Goal: Task Accomplishment & Management: Manage account settings

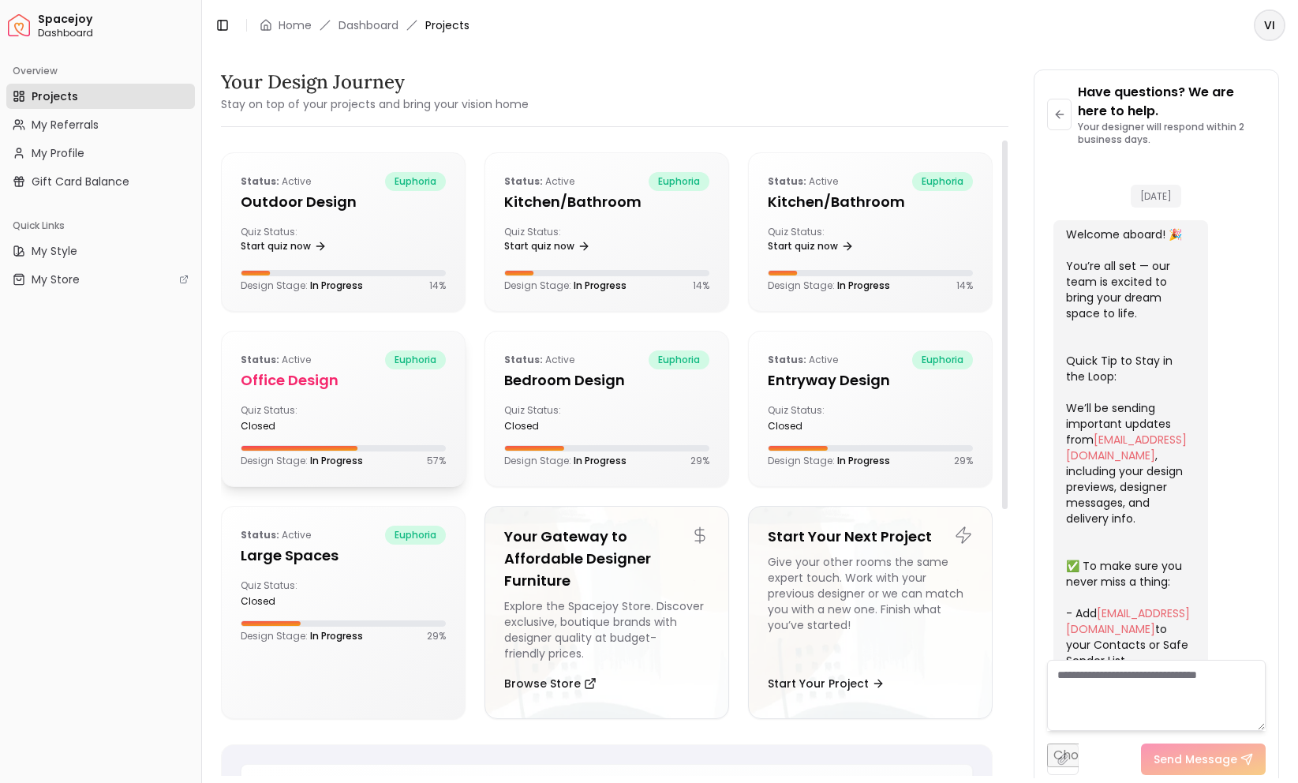
scroll to position [1475, 0]
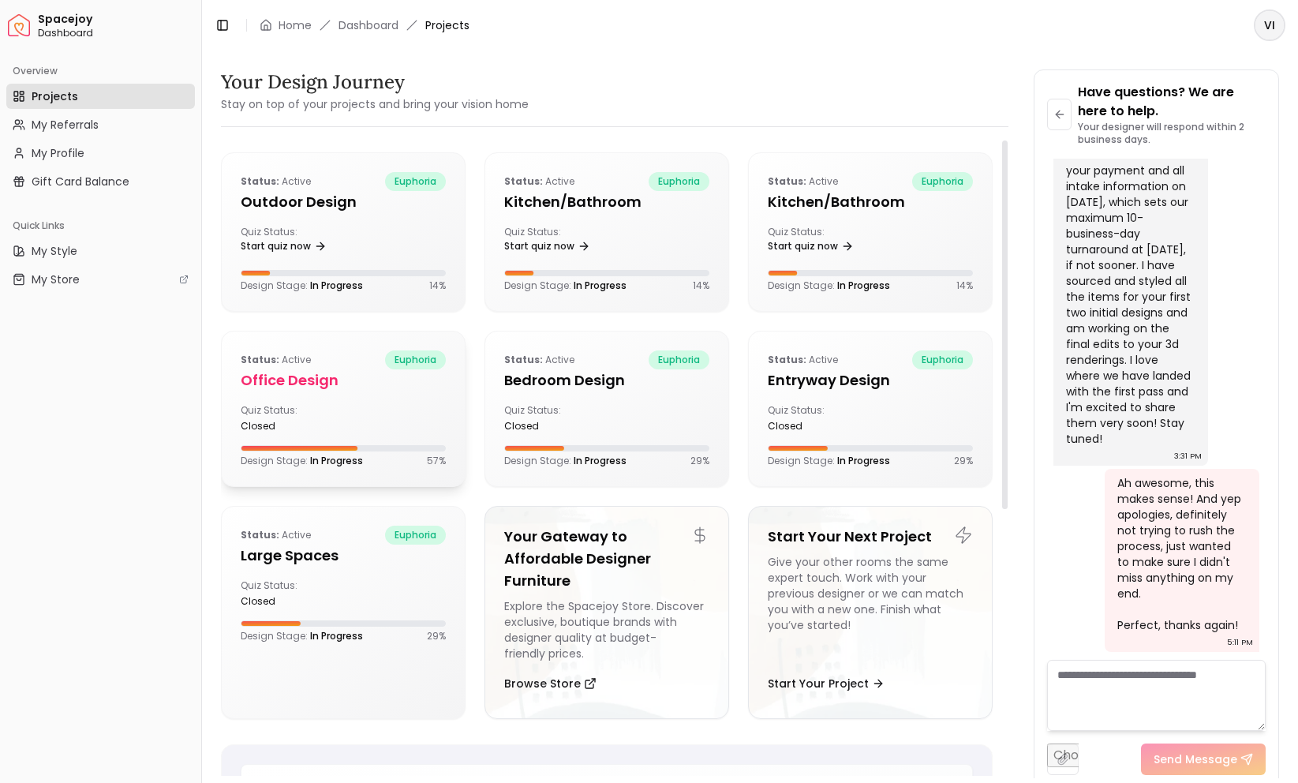
click at [327, 387] on h5 "Office design" at bounding box center [343, 380] width 205 height 22
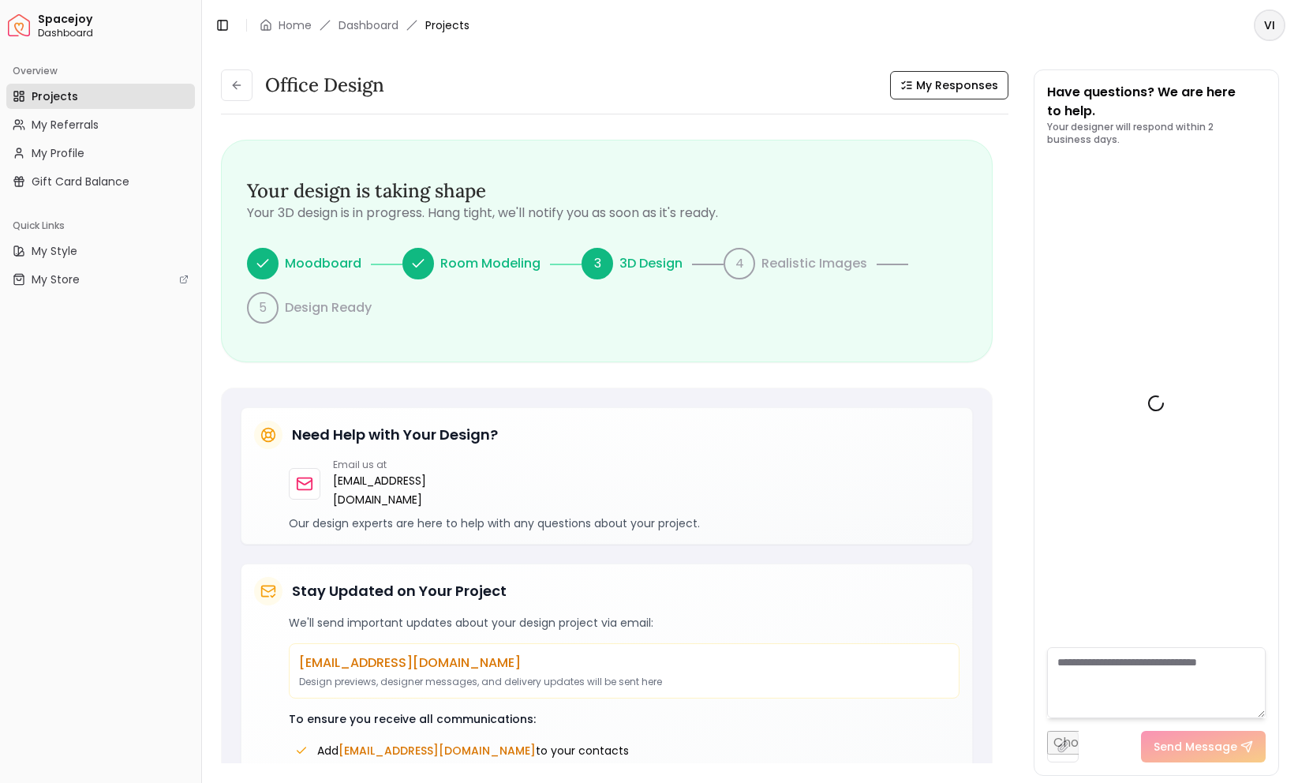
scroll to position [1866, 0]
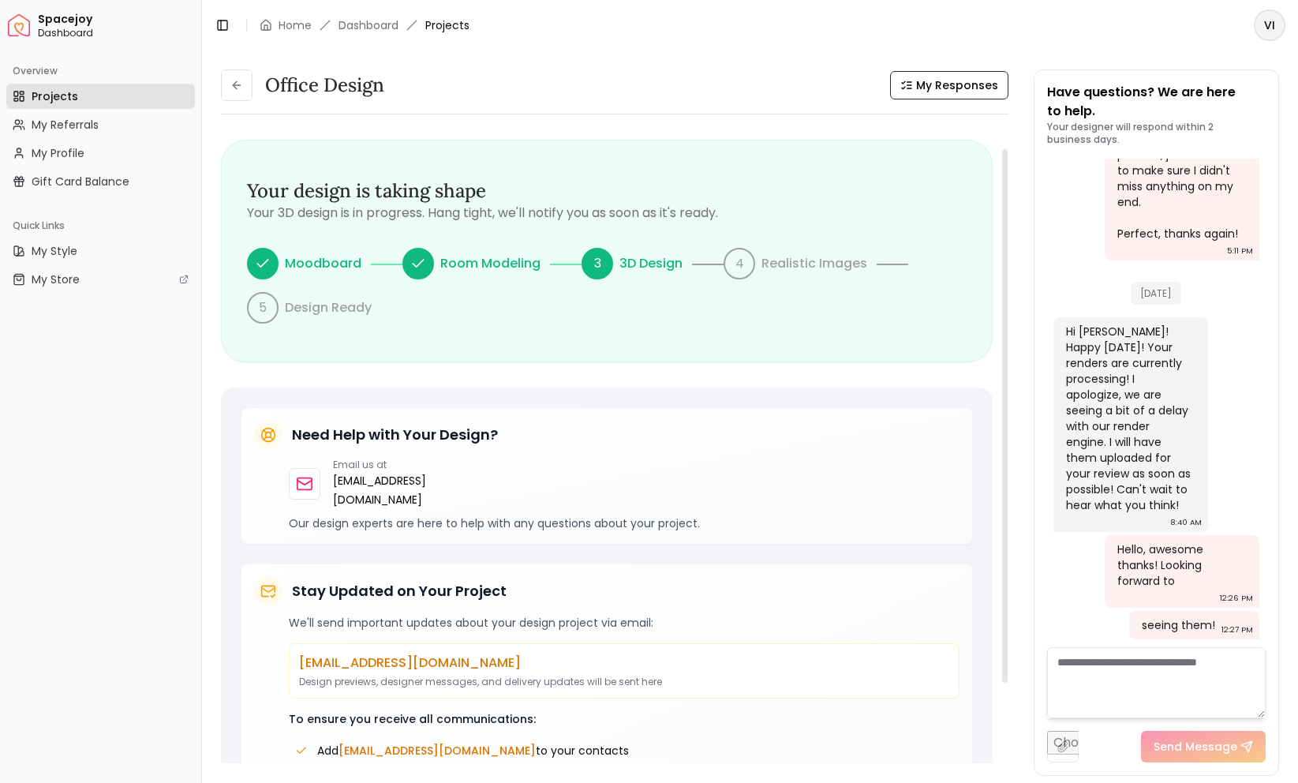
scroll to position [136, 0]
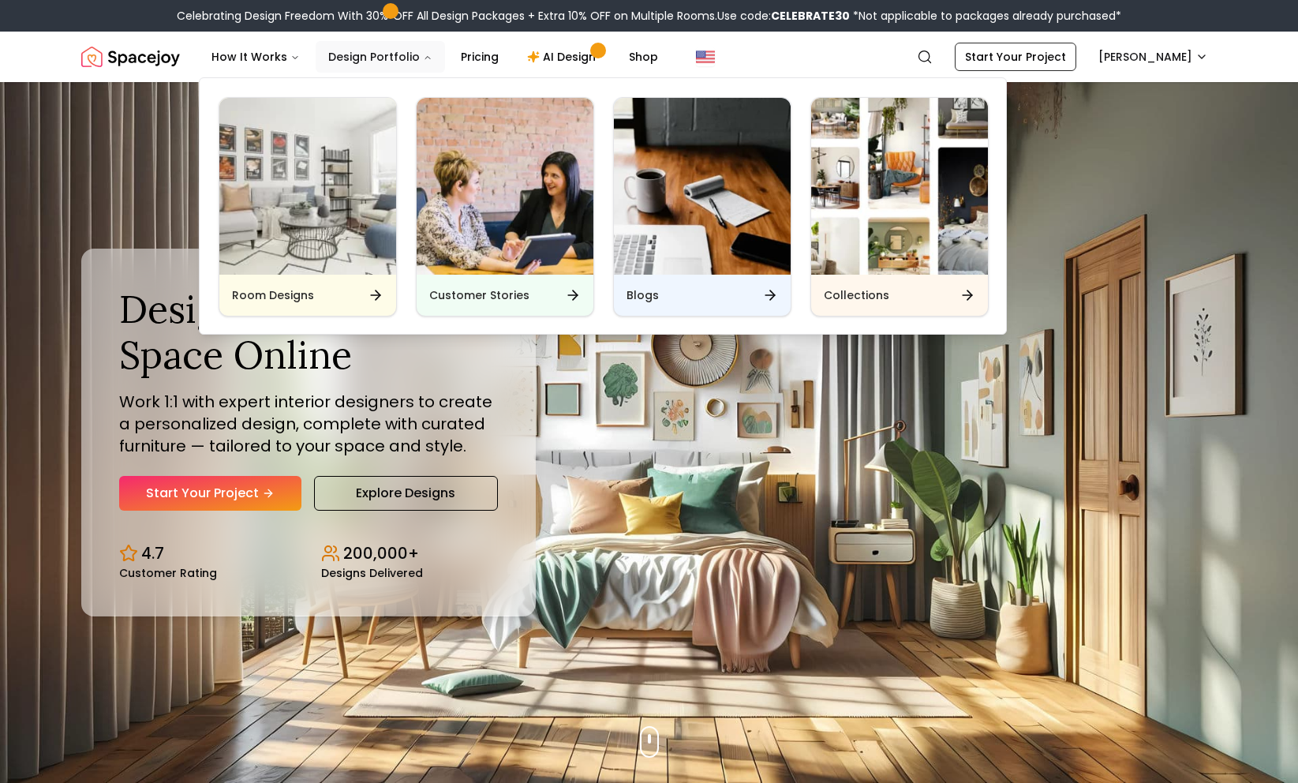
click at [402, 58] on button "Design Portfolio" at bounding box center [380, 57] width 129 height 32
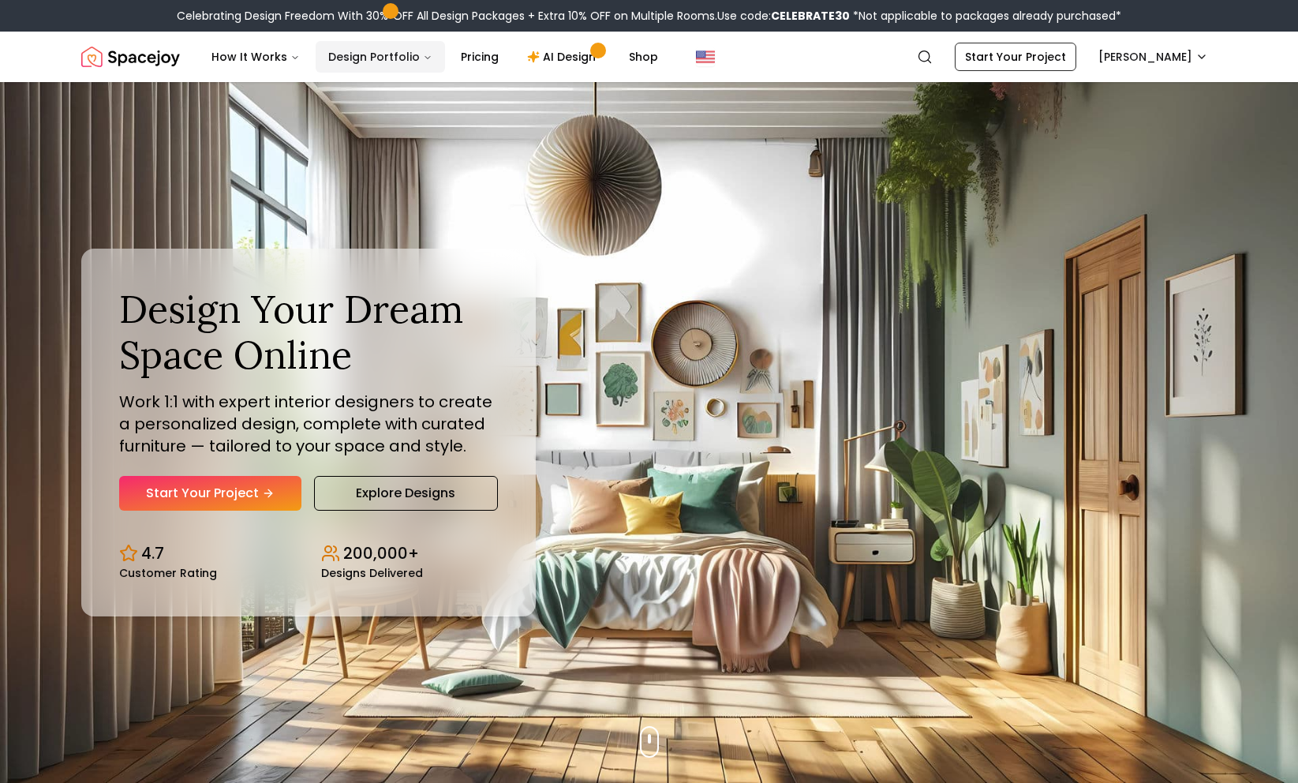
click at [423, 55] on icon "Main" at bounding box center [427, 57] width 9 height 9
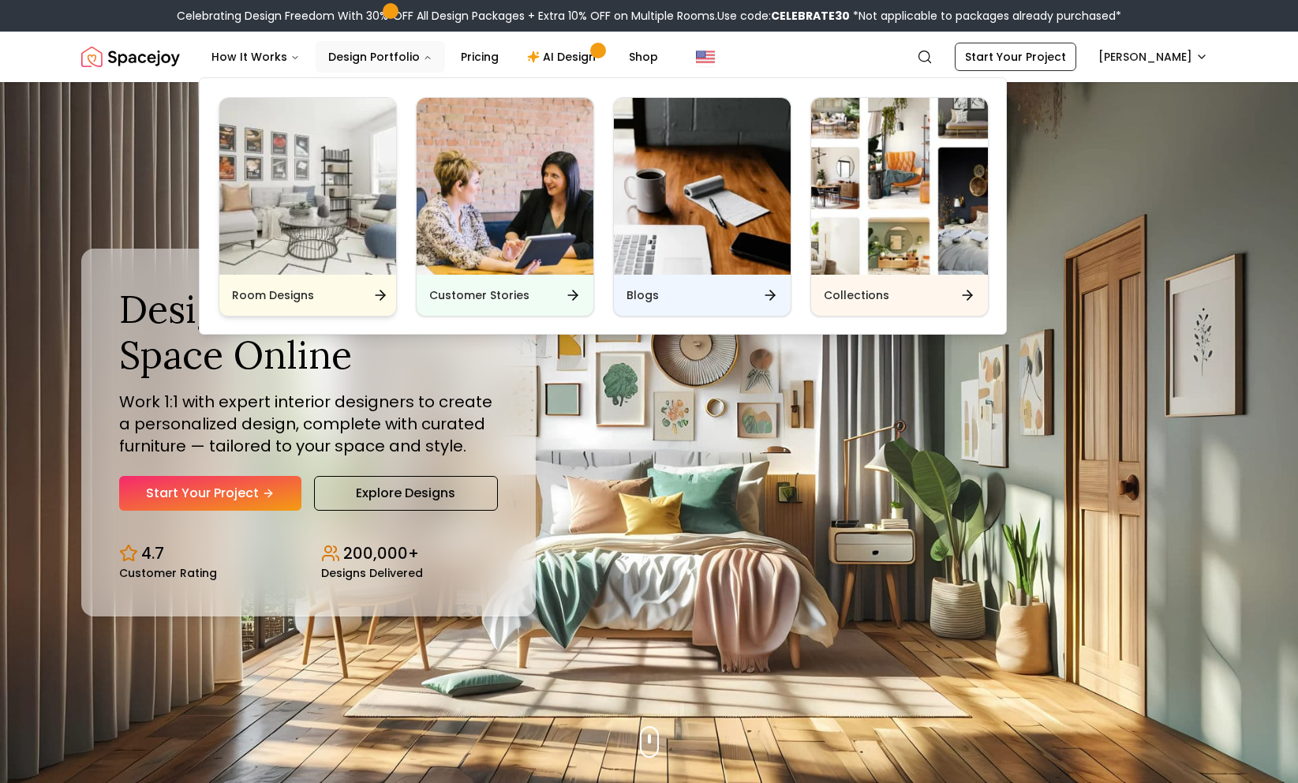
click at [320, 218] on img "Main" at bounding box center [307, 186] width 177 height 177
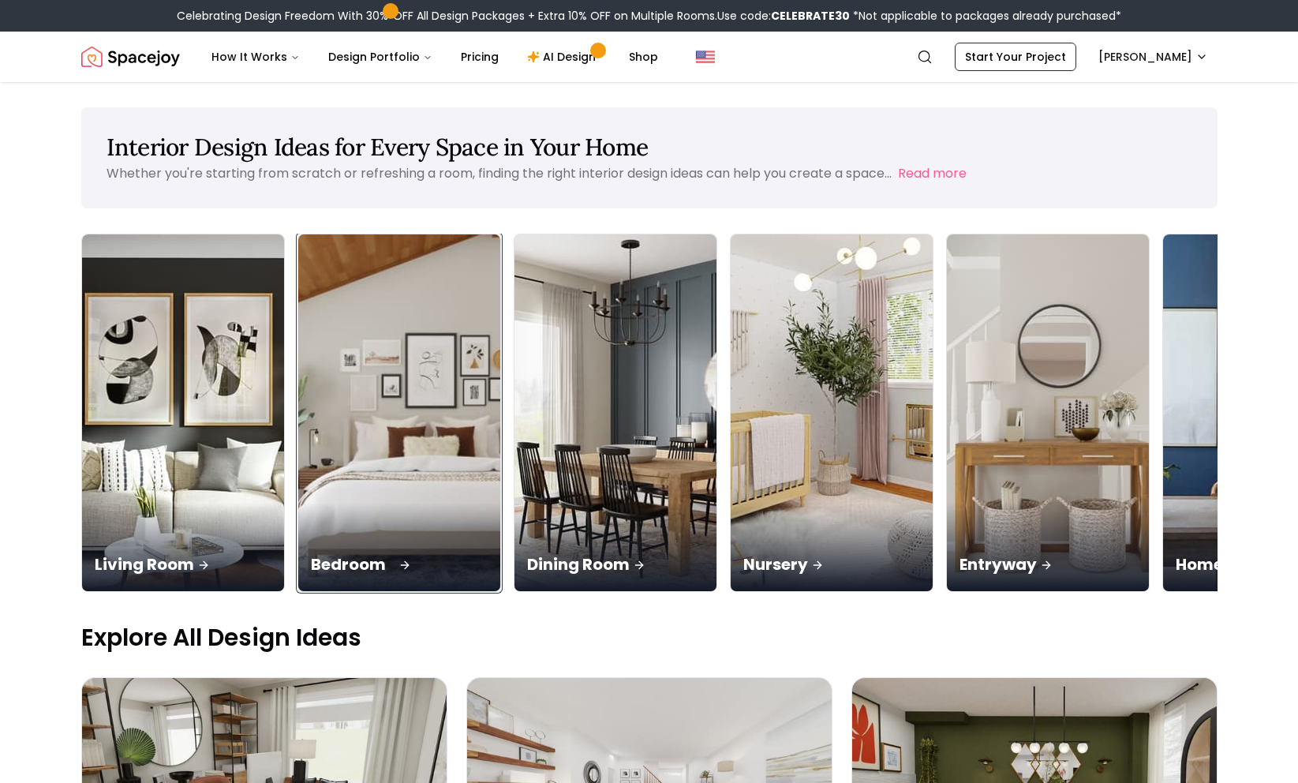
click at [309, 358] on img at bounding box center [399, 413] width 212 height 375
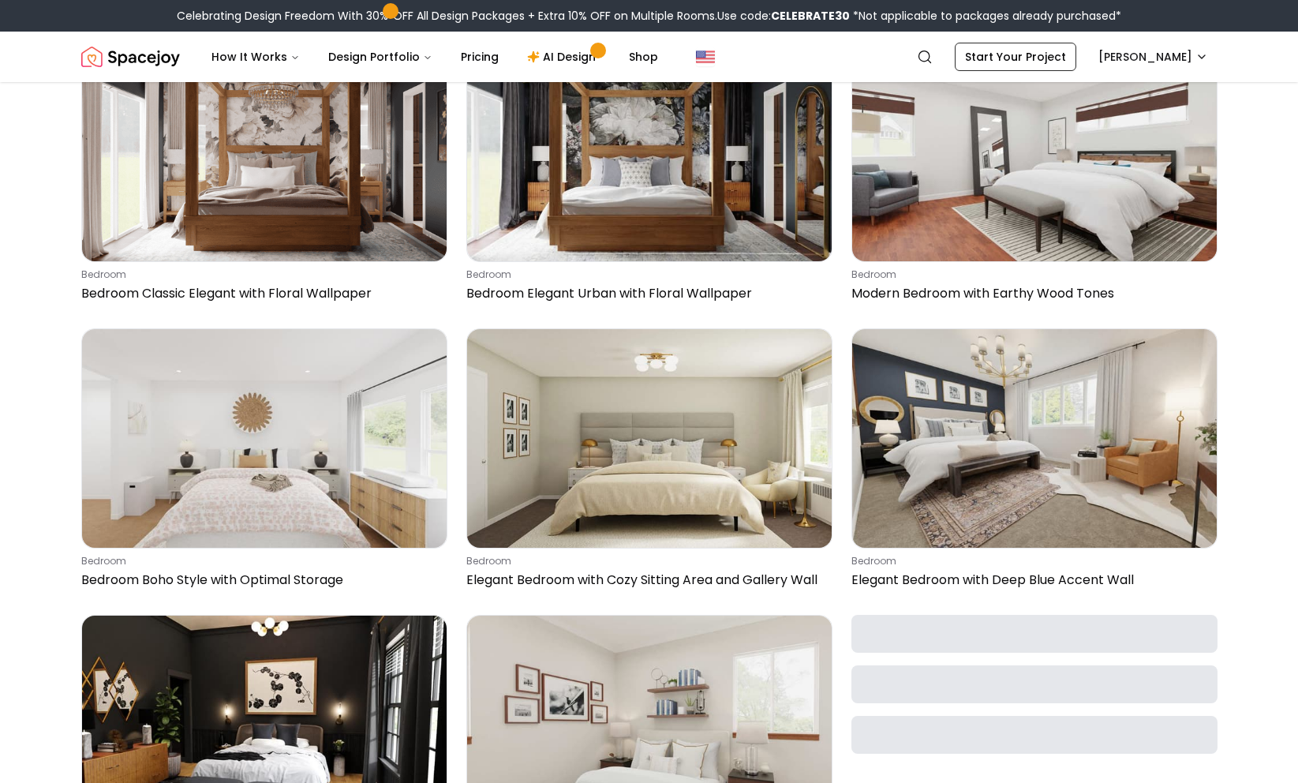
scroll to position [1904, 0]
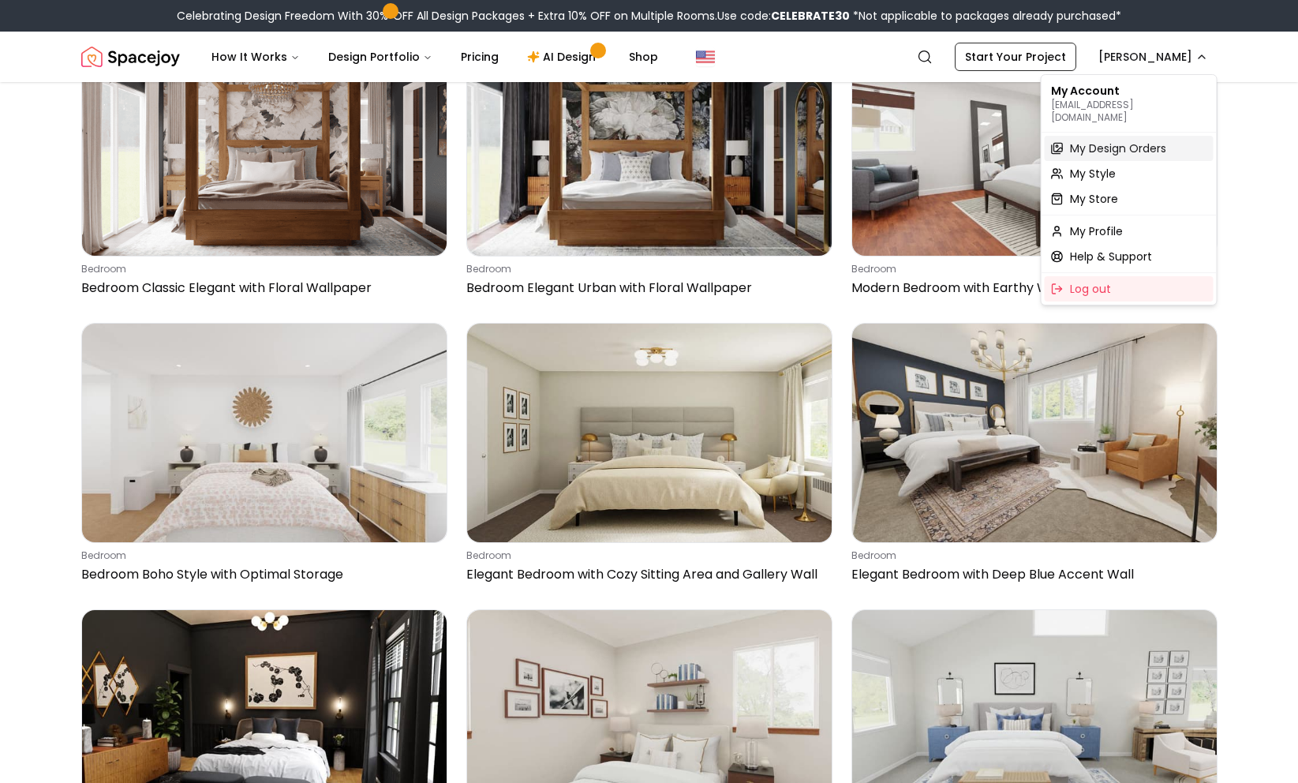
click at [1119, 140] on span "My Design Orders" at bounding box center [1118, 148] width 96 height 16
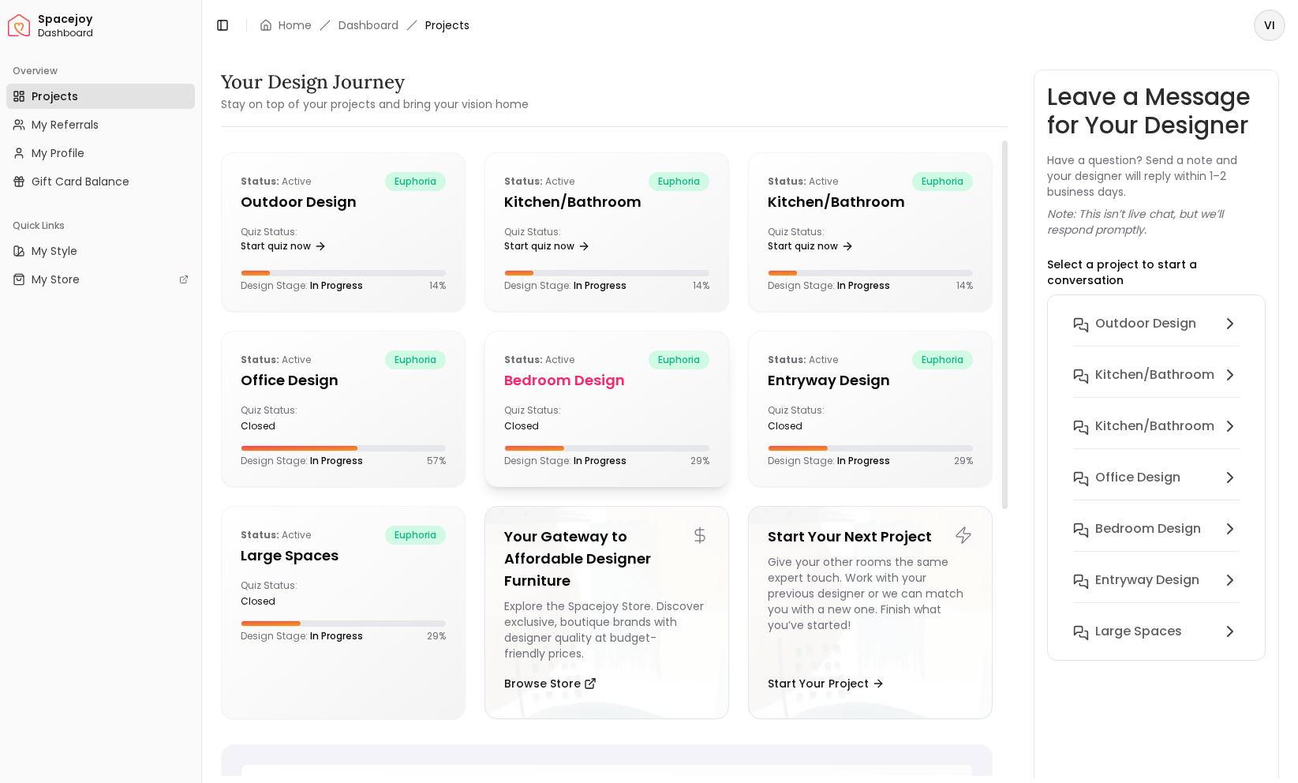
click at [548, 372] on h5 "Bedroom design" at bounding box center [606, 380] width 205 height 22
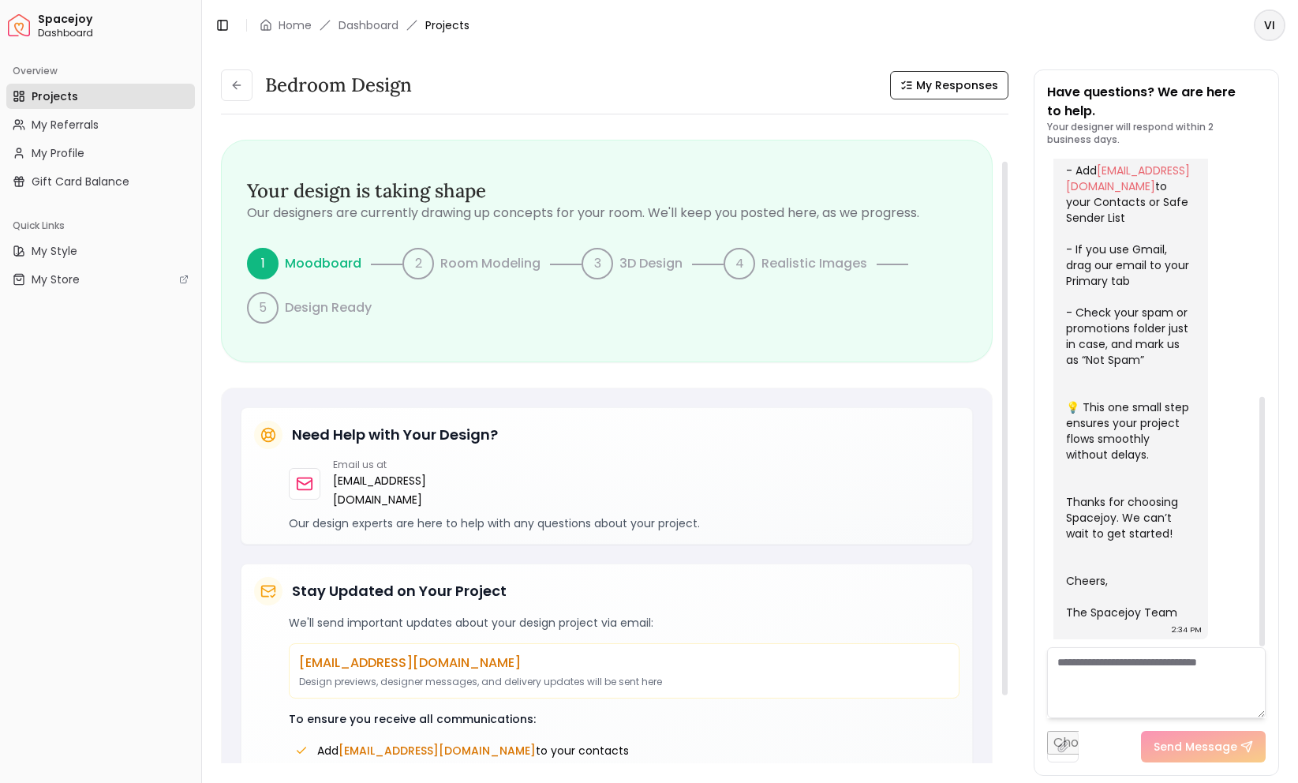
scroll to position [136, 0]
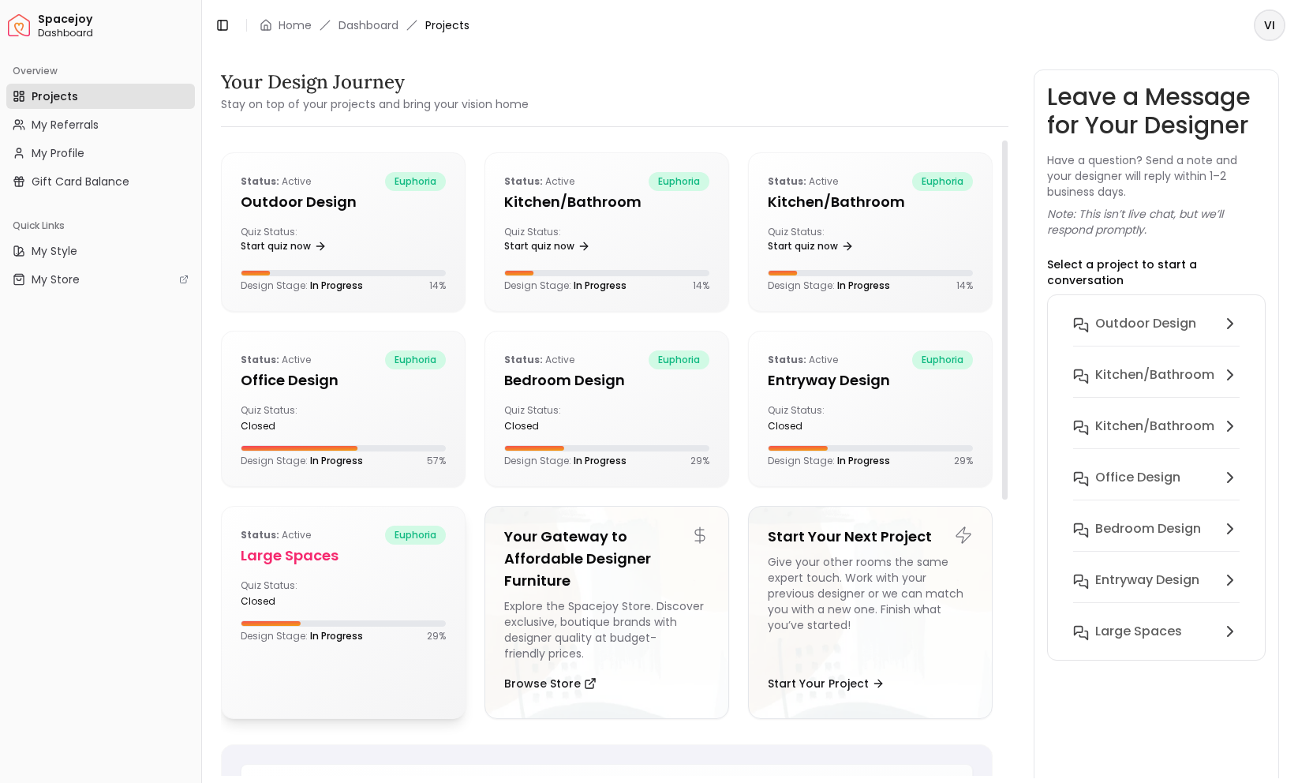
click at [322, 555] on h5 "Large Spaces" at bounding box center [343, 555] width 205 height 22
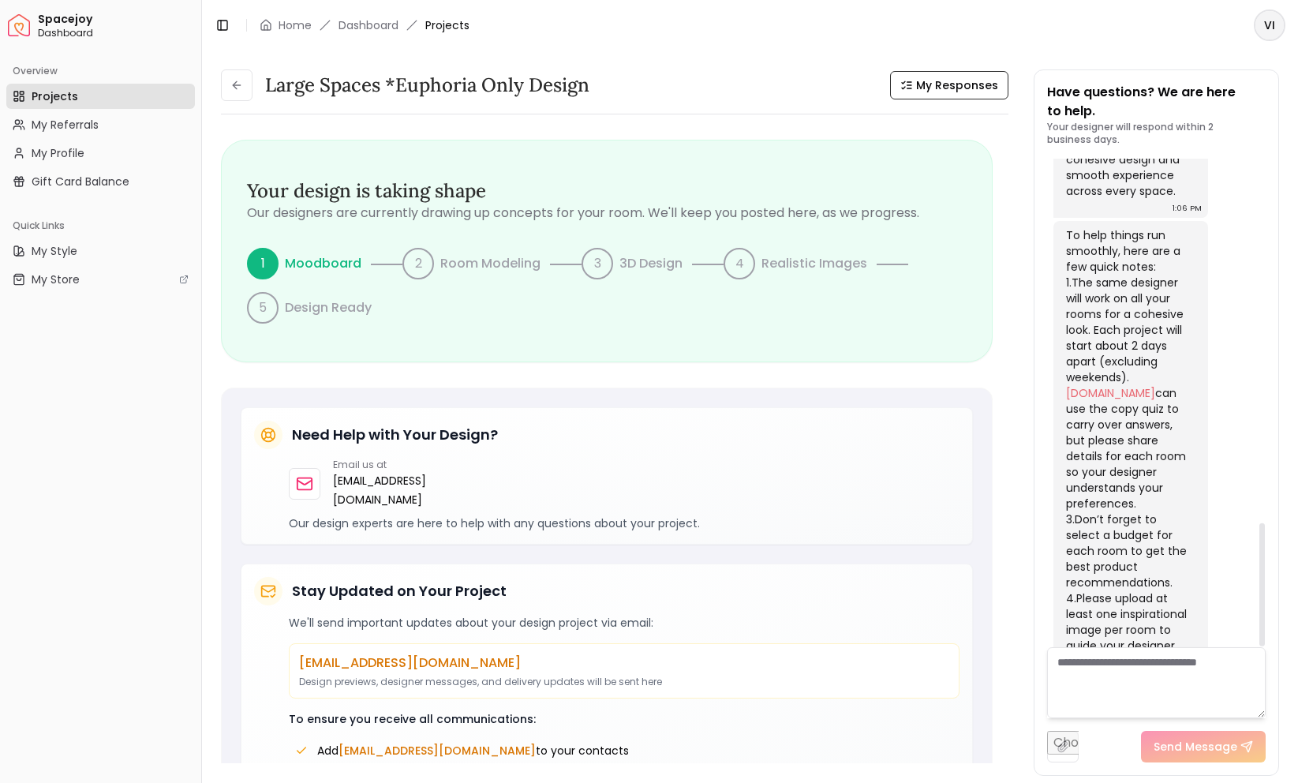
scroll to position [1440, 0]
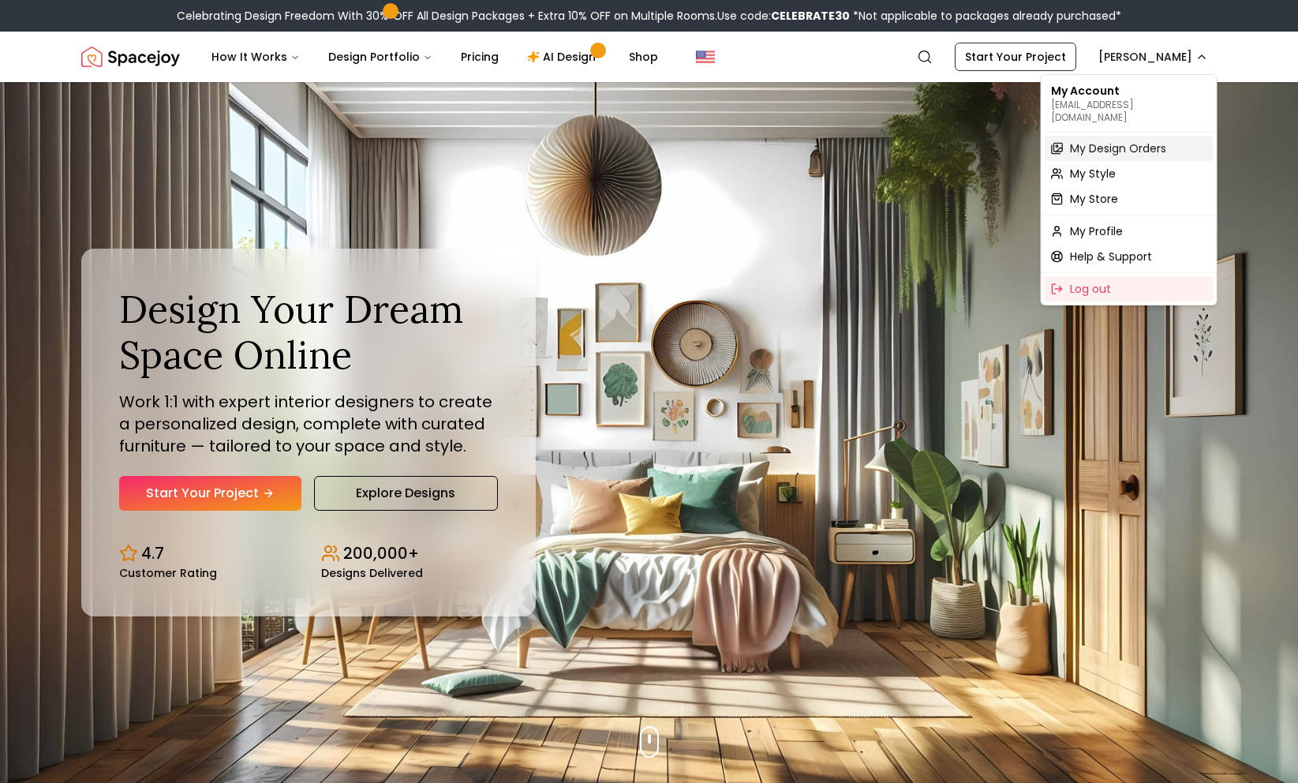
click at [1078, 140] on span "My Design Orders" at bounding box center [1118, 148] width 96 height 16
